Goal: Contribute content

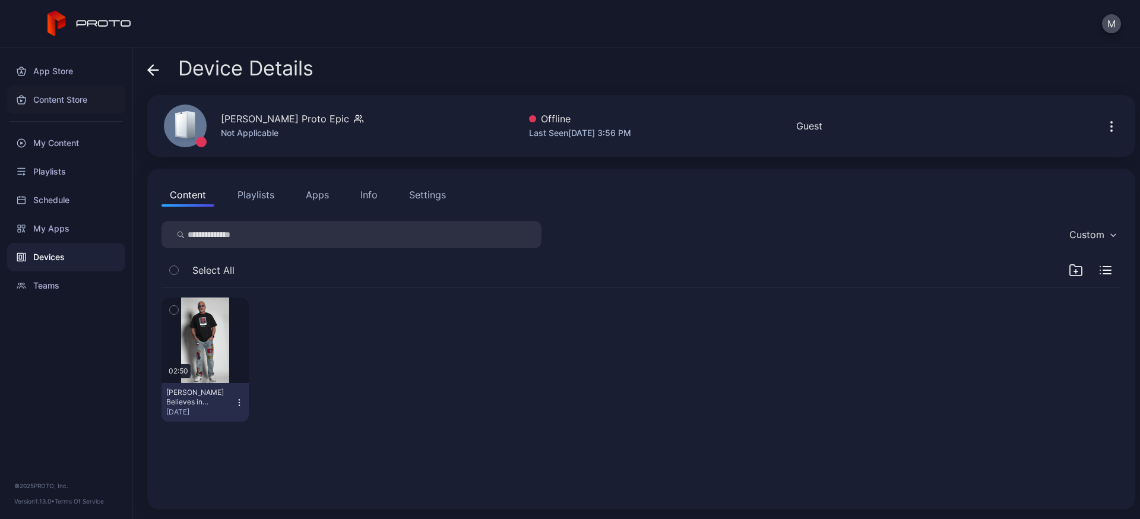
click at [47, 96] on div "Content Store" at bounding box center [66, 100] width 118 height 29
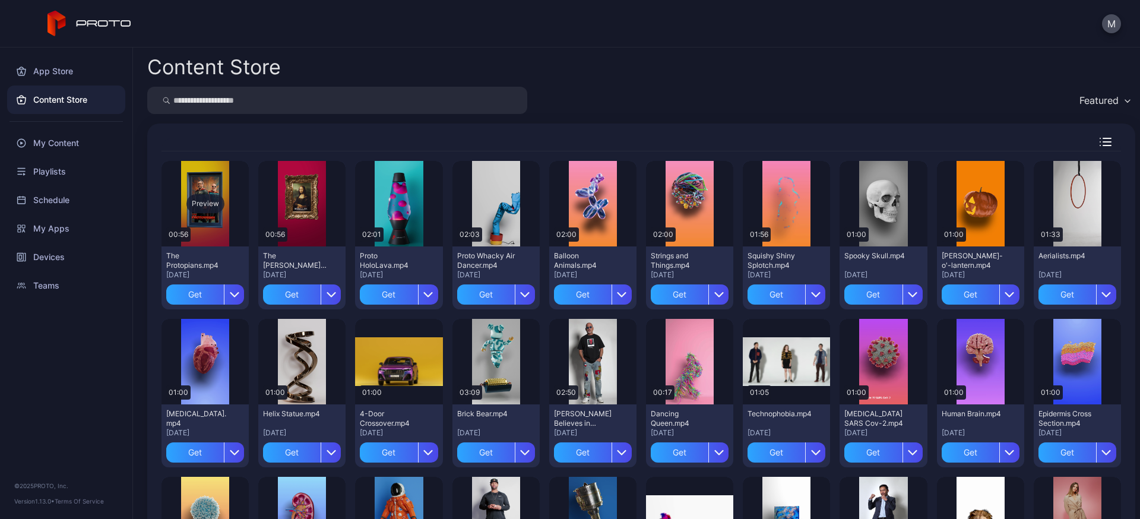
click at [197, 200] on div "Preview" at bounding box center [205, 203] width 38 height 19
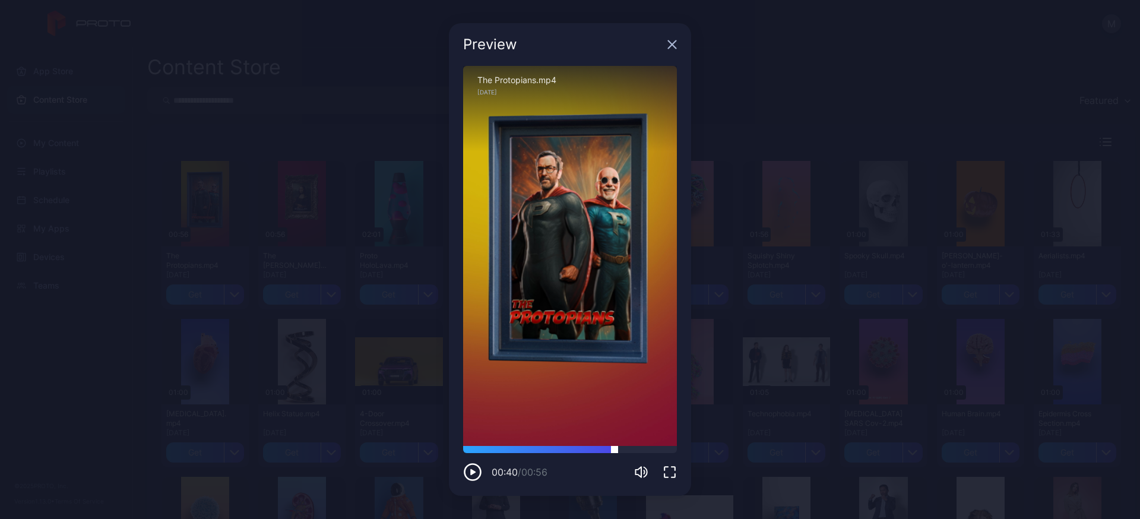
drag, startPoint x: 486, startPoint y: 451, endPoint x: 623, endPoint y: 450, distance: 137.2
click at [615, 446] on div at bounding box center [615, 446] width 0 height 0
click at [274, 175] on div "Preview Sorry, your browser doesn‘t support embedded videos 00:41 / 00:56 The P…" at bounding box center [570, 259] width 1140 height 519
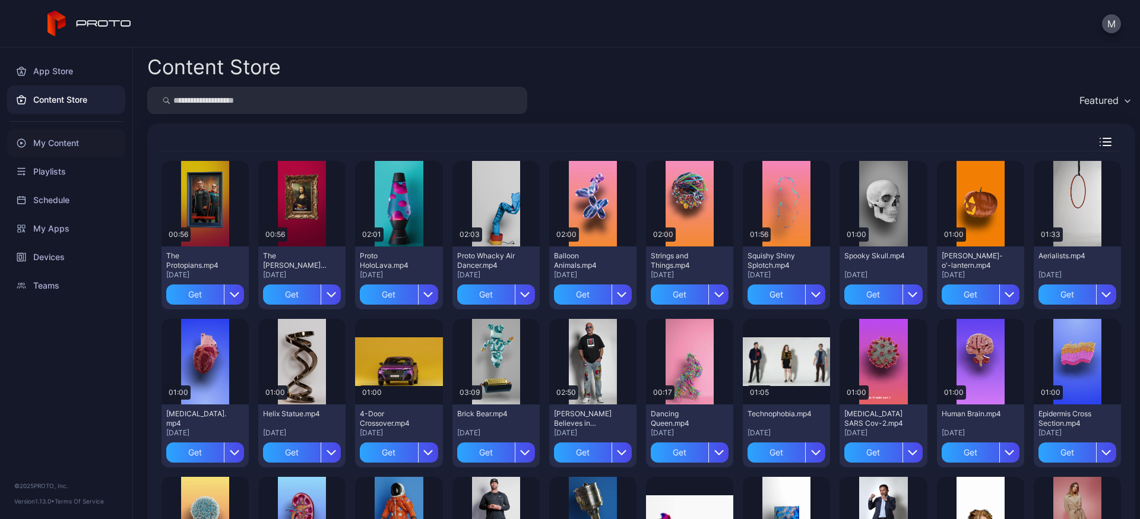
click at [58, 141] on div "My Content" at bounding box center [66, 143] width 118 height 29
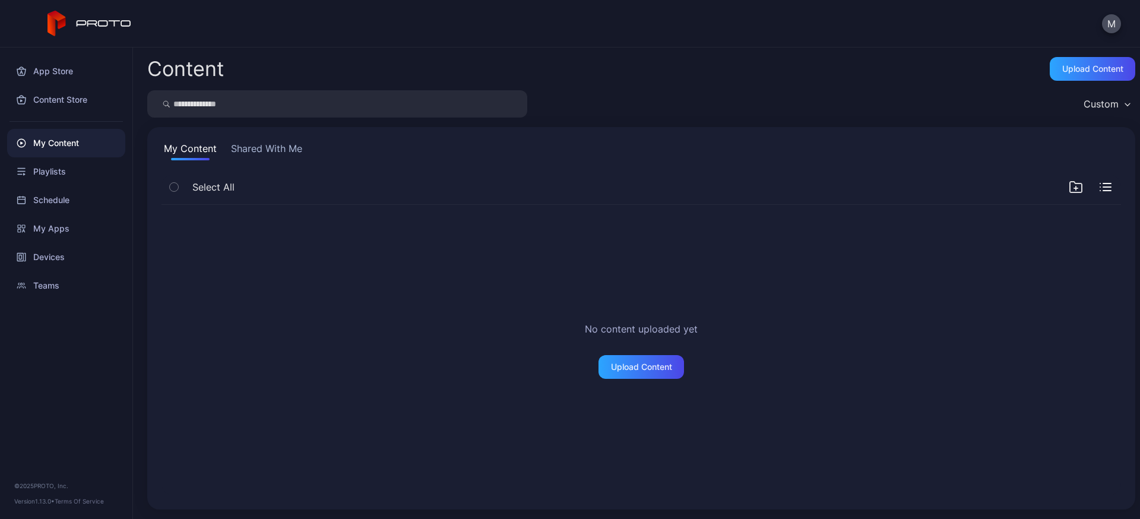
click at [250, 153] on button "Shared With Me" at bounding box center [267, 150] width 76 height 19
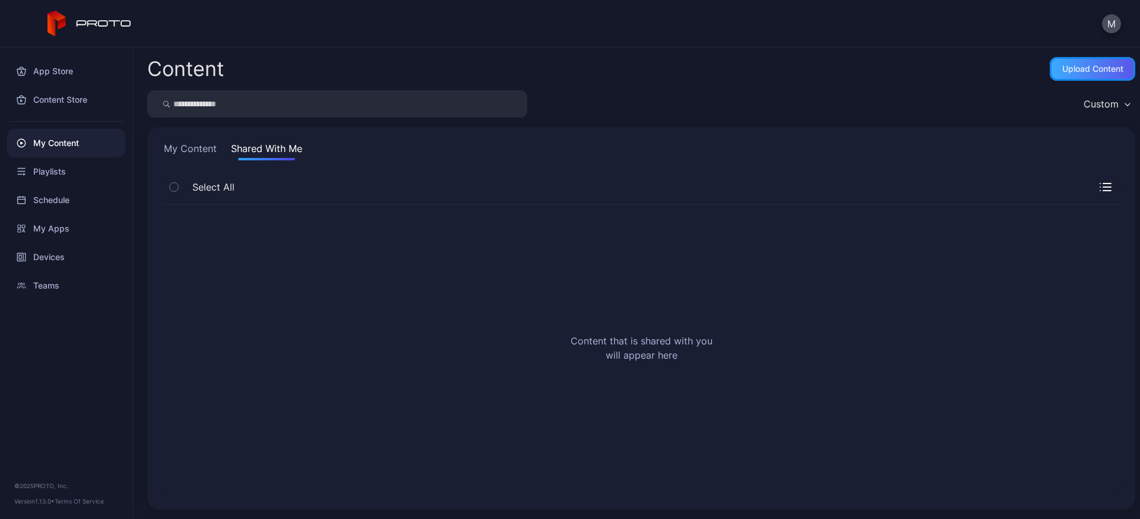
click at [635, 73] on div "Upload Content" at bounding box center [1093, 69] width 61 height 10
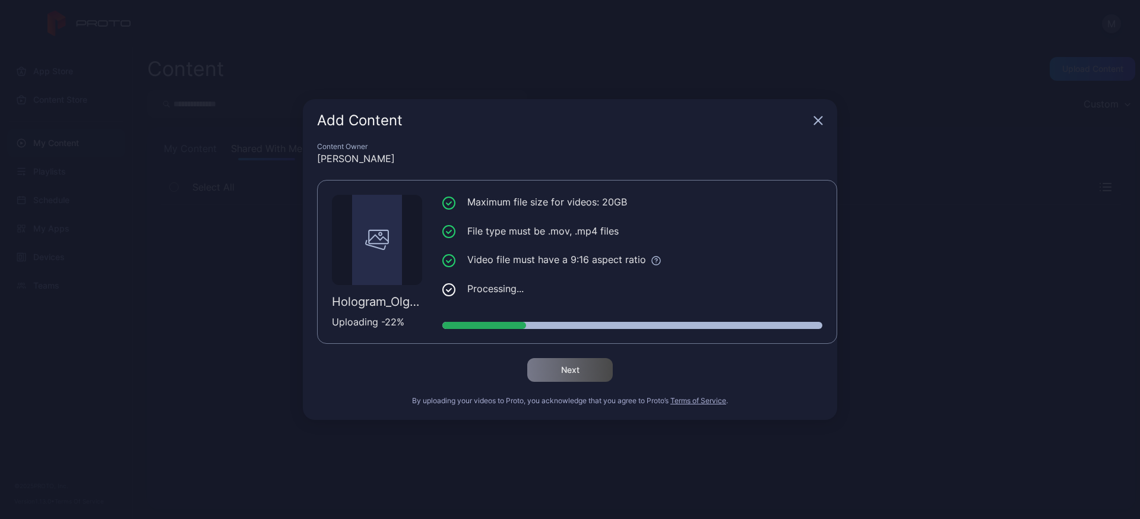
click at [635, 116] on icon "button" at bounding box center [819, 121] width 10 height 10
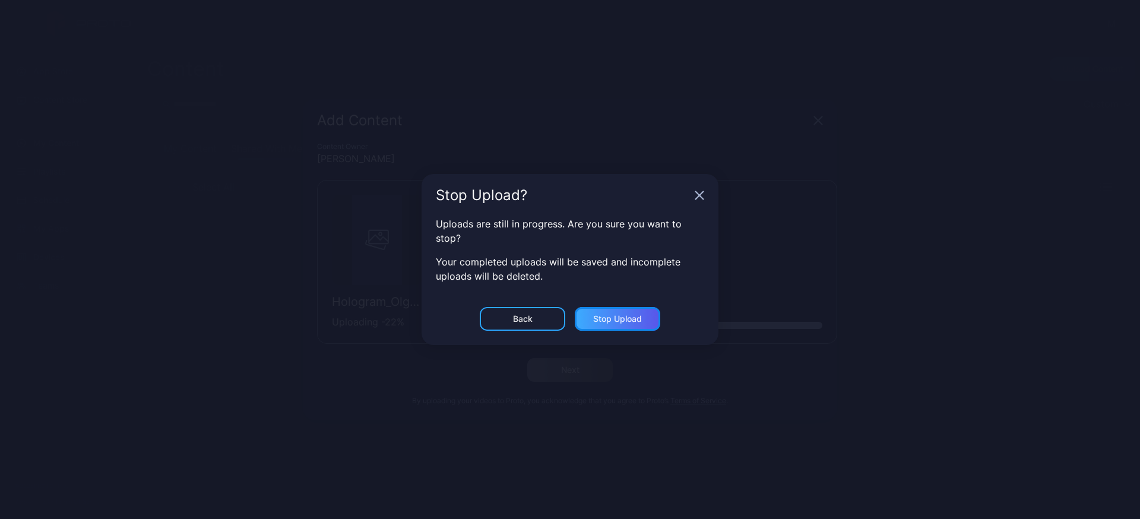
click at [606, 321] on div "Stop Upload" at bounding box center [617, 319] width 49 height 10
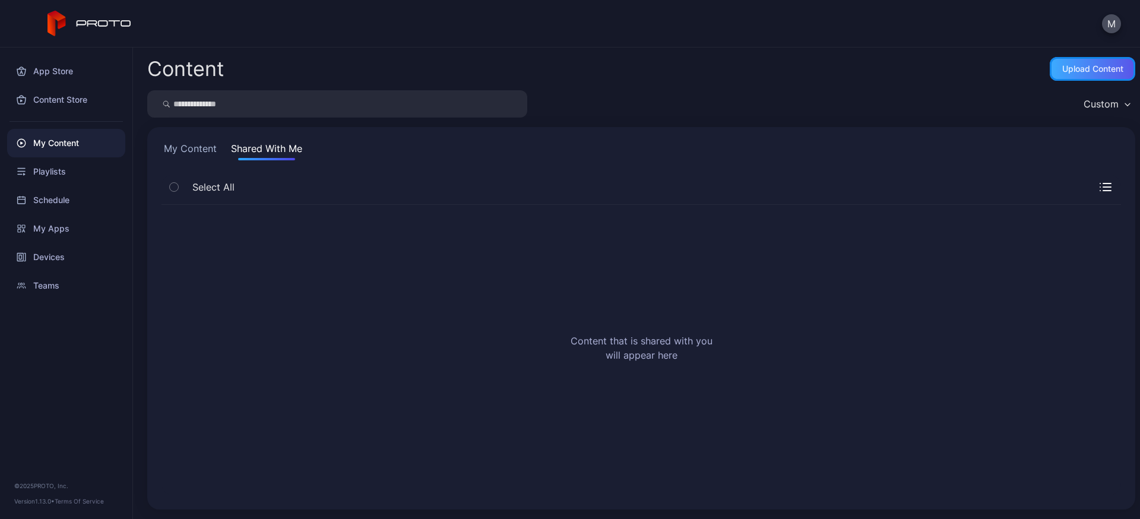
click at [635, 75] on div "Upload Content" at bounding box center [1093, 69] width 86 height 24
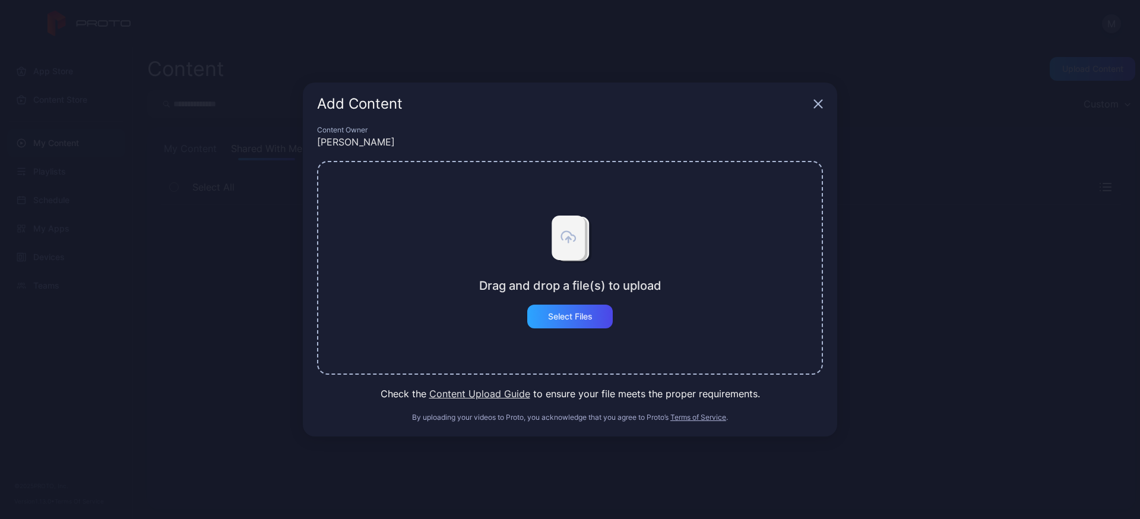
click at [503, 397] on button "Content Upload Guide" at bounding box center [479, 394] width 101 height 14
